Goal: Transaction & Acquisition: Purchase product/service

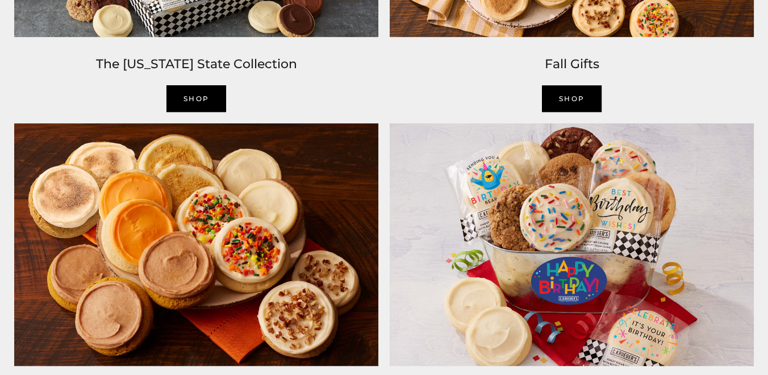
scroll to position [946, 0]
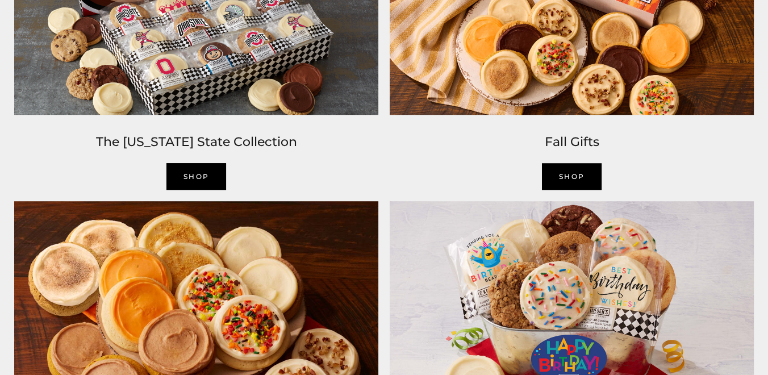
click at [560, 177] on link "SHOP" at bounding box center [572, 176] width 60 height 27
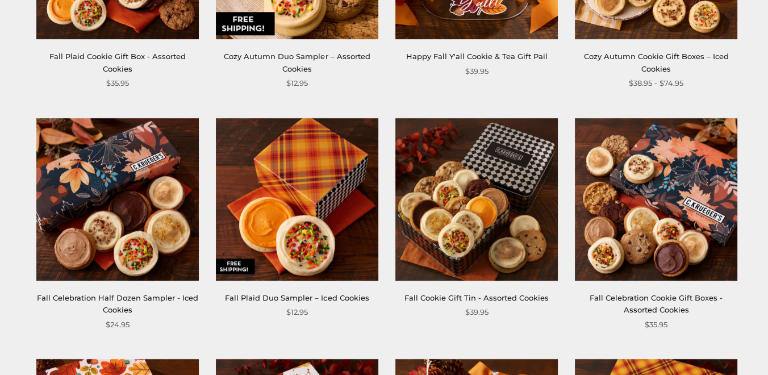
scroll to position [631, 0]
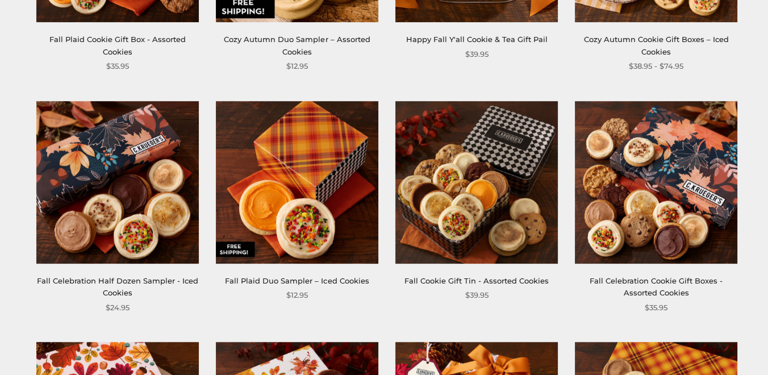
click at [120, 288] on link "Fall Celebration Half Dozen Sampler - Iced Cookies" at bounding box center [117, 286] width 161 height 21
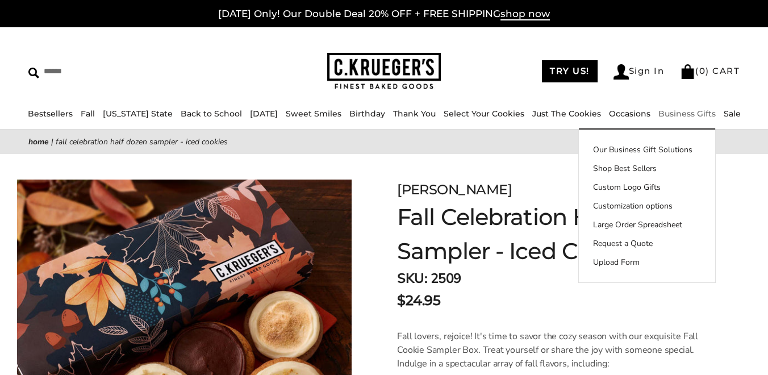
click at [688, 108] on link "Business Gifts" at bounding box center [686, 113] width 57 height 10
